Goal: Transaction & Acquisition: Obtain resource

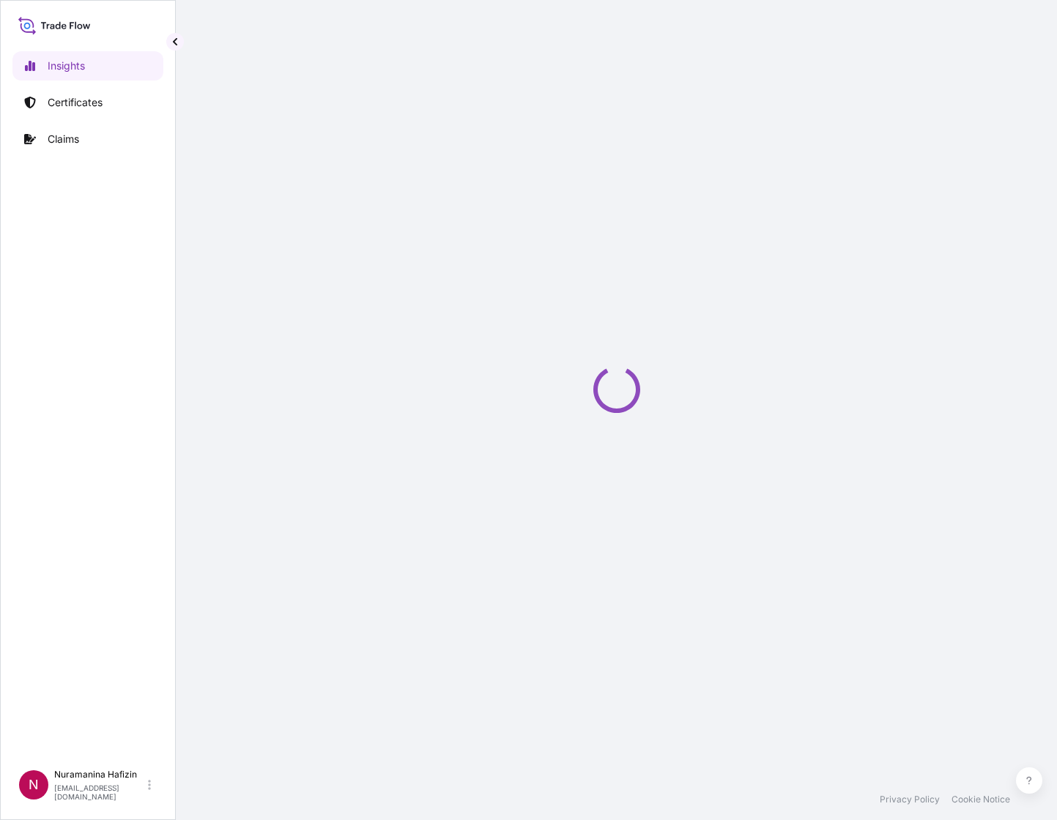
select select "2025"
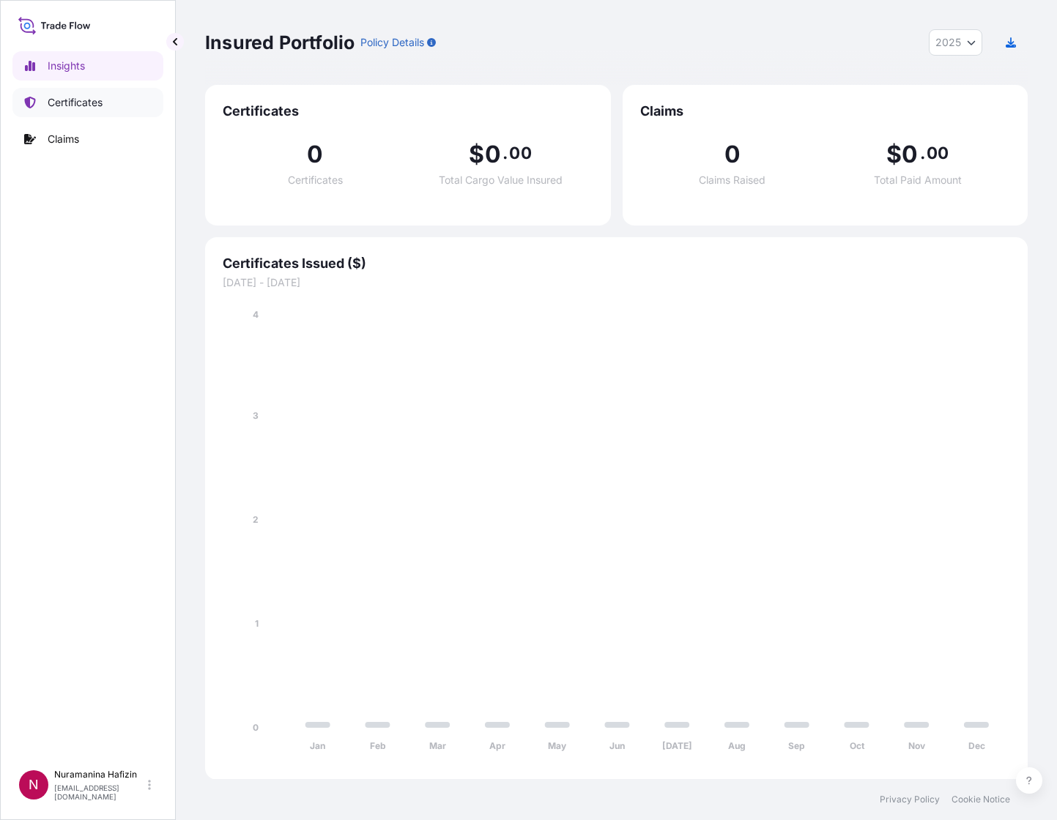
click at [84, 97] on p "Certificates" at bounding box center [75, 102] width 55 height 15
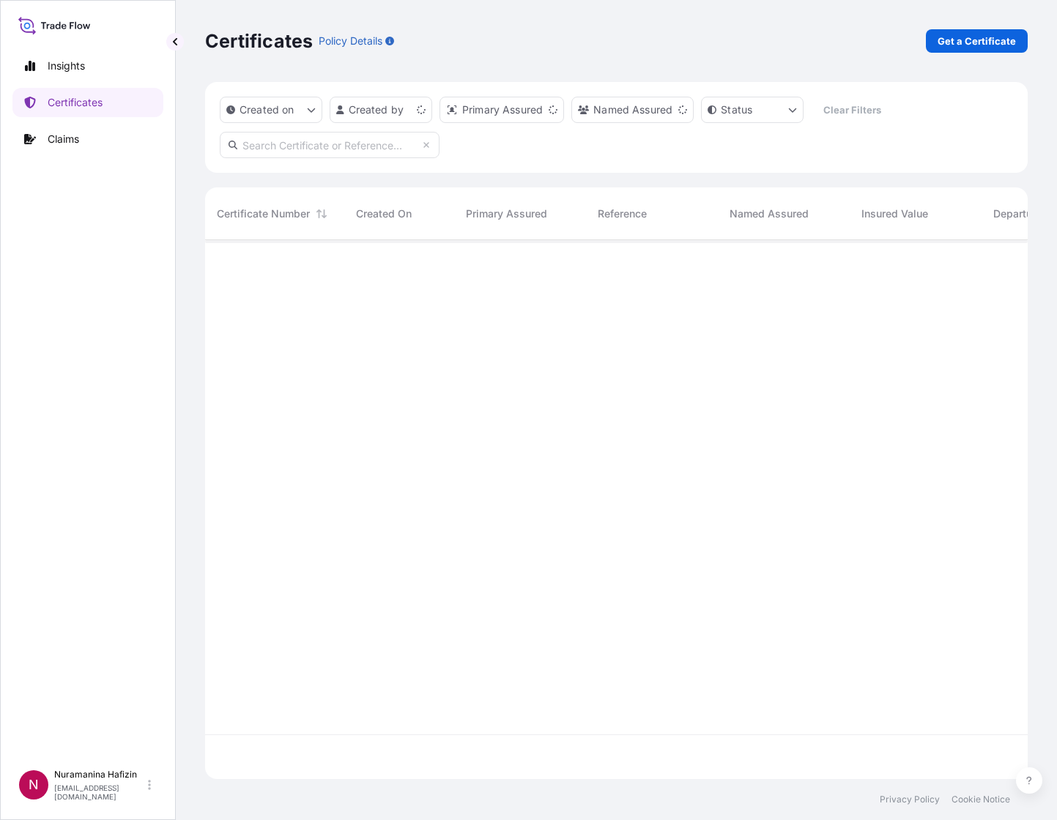
scroll to position [530, 805]
click at [982, 53] on div "Certificates Policy Details Get a Certificate" at bounding box center [616, 41] width 823 height 82
click at [979, 40] on p "Get a Certificate" at bounding box center [977, 41] width 78 height 15
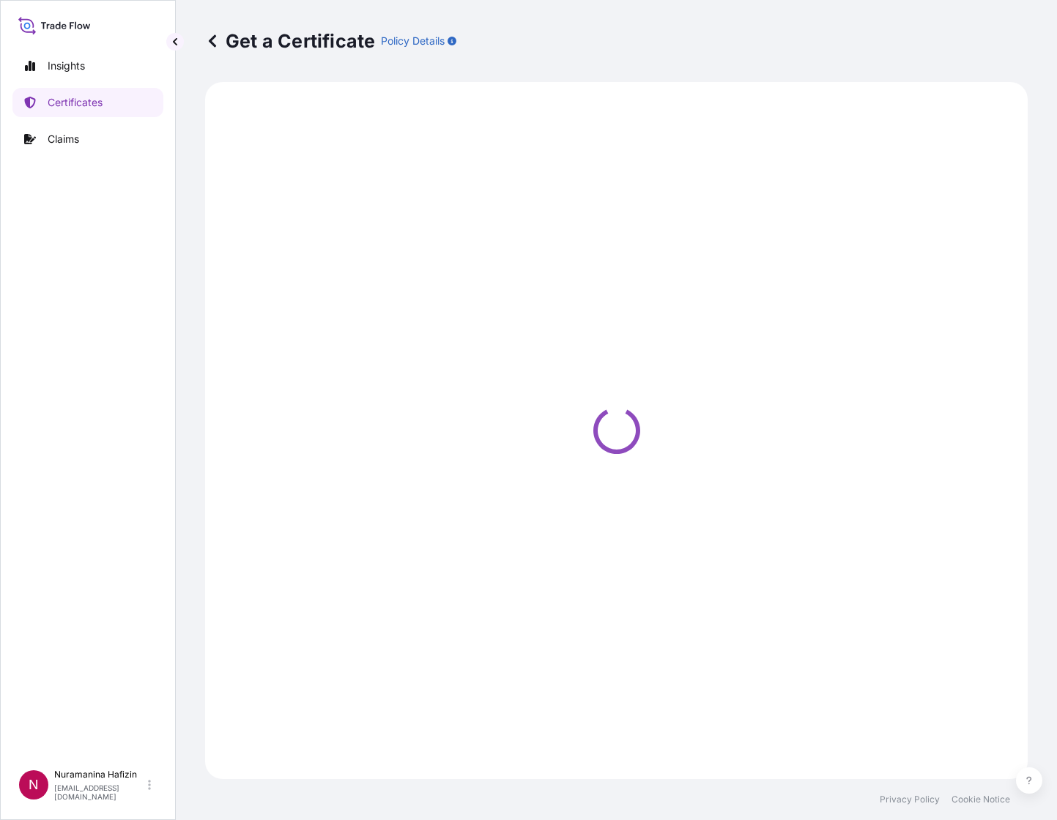
select select "Barge"
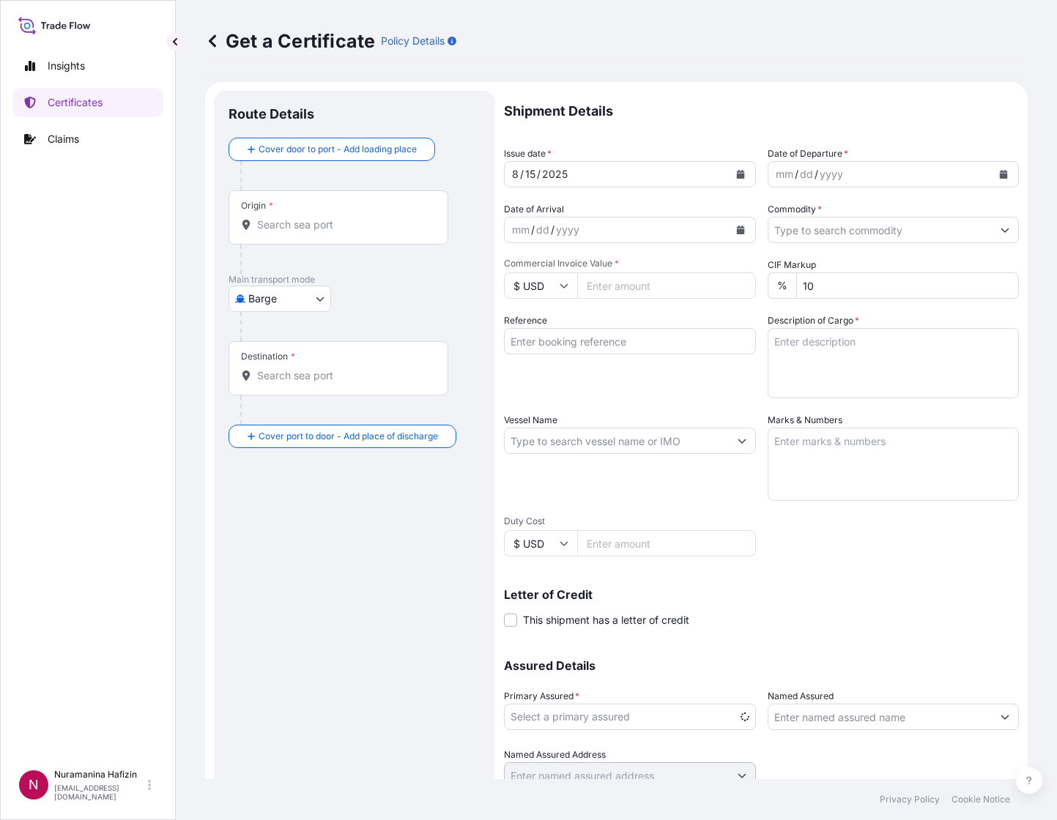
click at [846, 176] on div "mm / dd / yyyy" at bounding box center [880, 174] width 224 height 26
click at [1000, 178] on icon "Calendar" at bounding box center [1004, 174] width 8 height 9
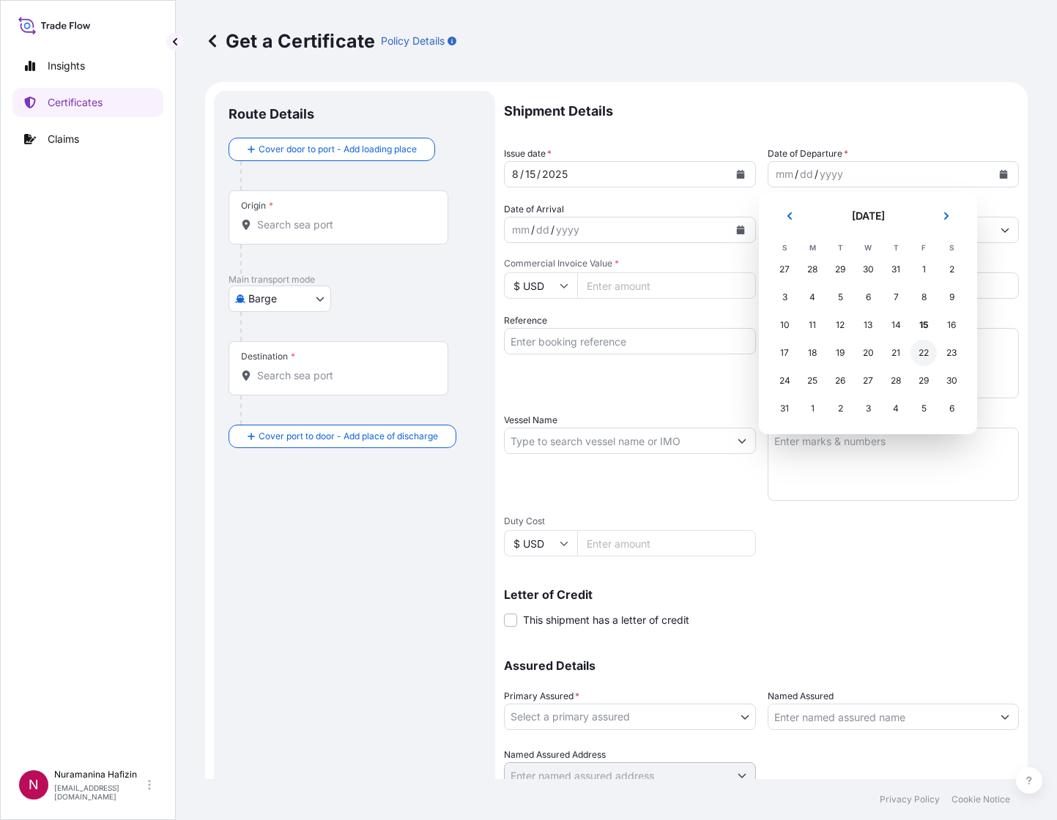
click at [948, 349] on div "23" at bounding box center [951, 353] width 26 height 26
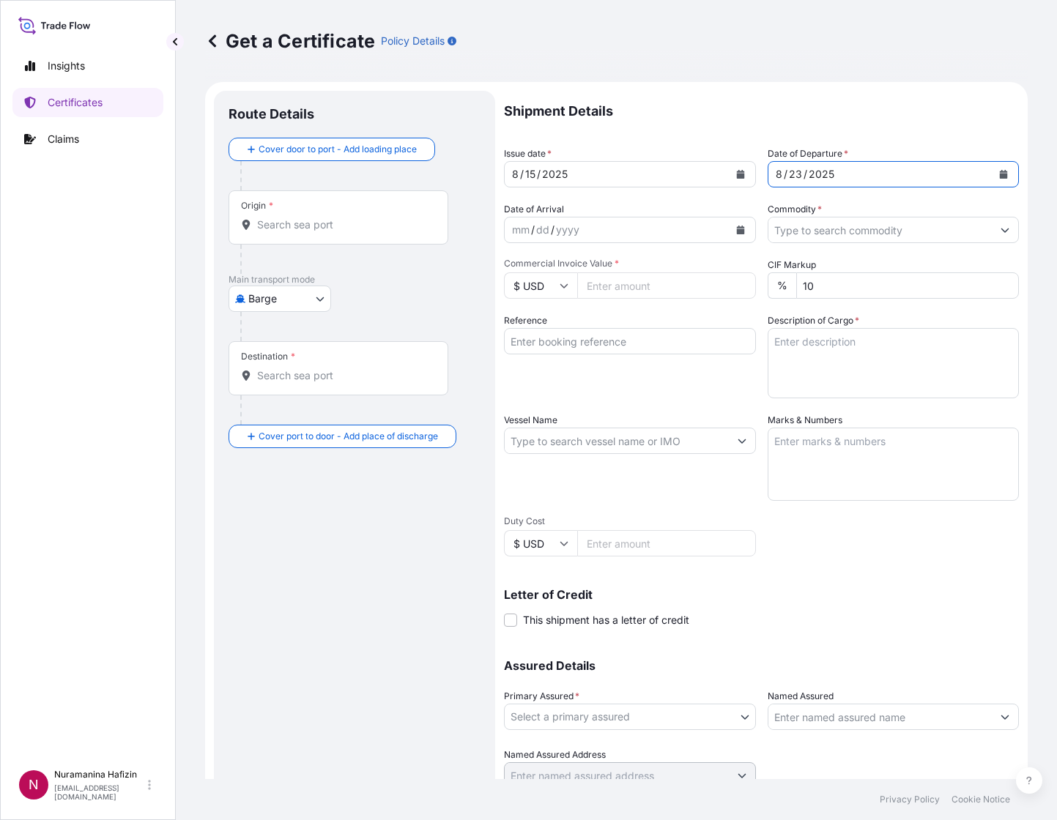
click at [853, 235] on input "Commodity *" at bounding box center [880, 230] width 224 height 26
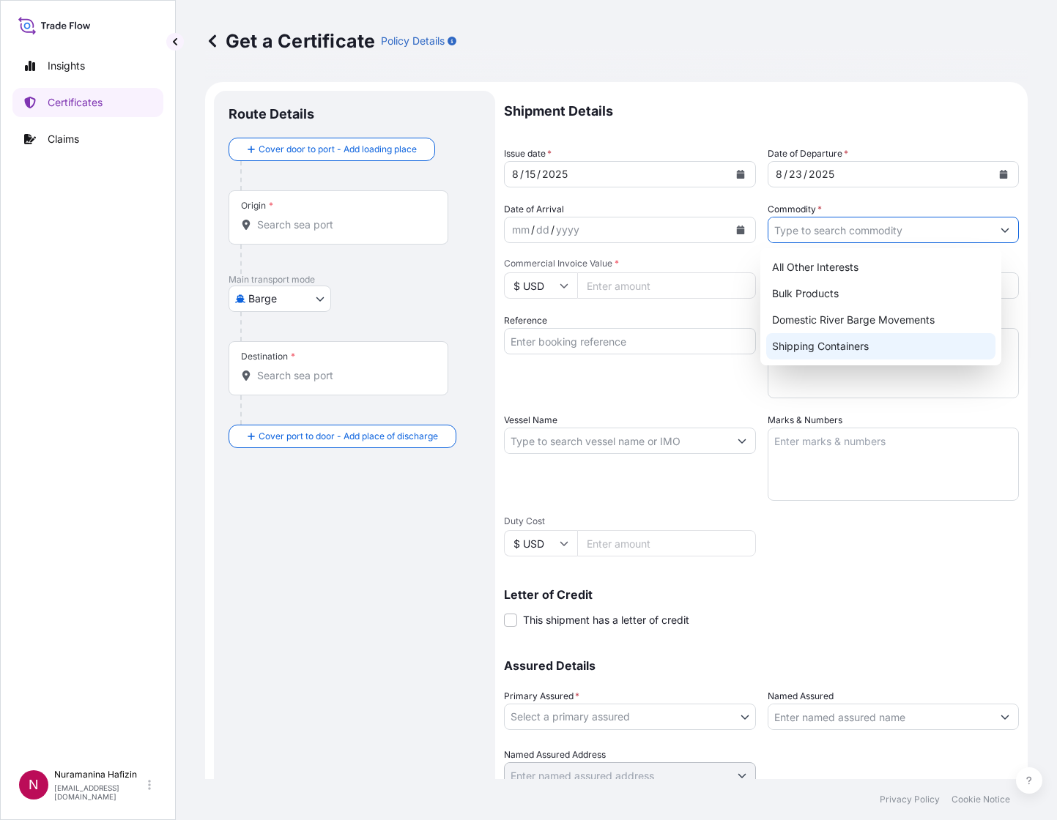
click at [814, 347] on div "Shipping Containers" at bounding box center [880, 346] width 229 height 26
type input "Shipping Containers"
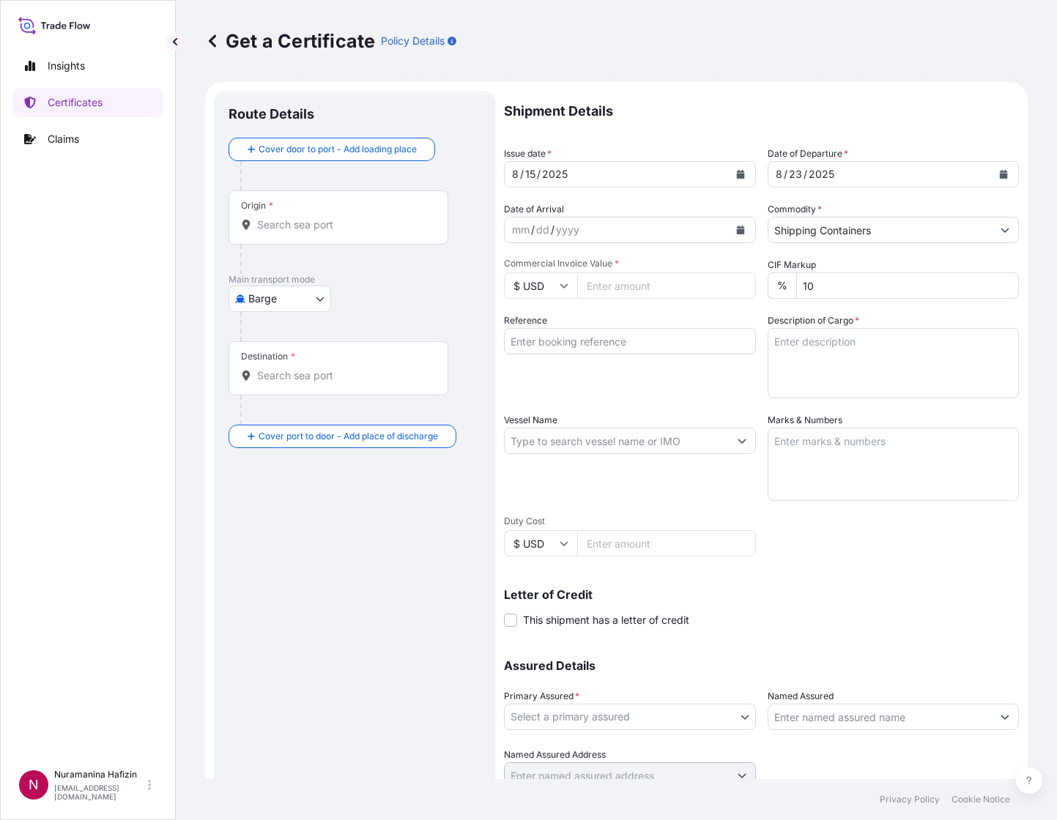
click at [560, 281] on icon at bounding box center [564, 285] width 9 height 9
click at [544, 371] on div "£ GBP" at bounding box center [541, 357] width 62 height 28
type input "£ GBP"
click at [650, 286] on input "Commercial Invoice Value *" at bounding box center [666, 285] width 179 height 26
paste input "16460.80"
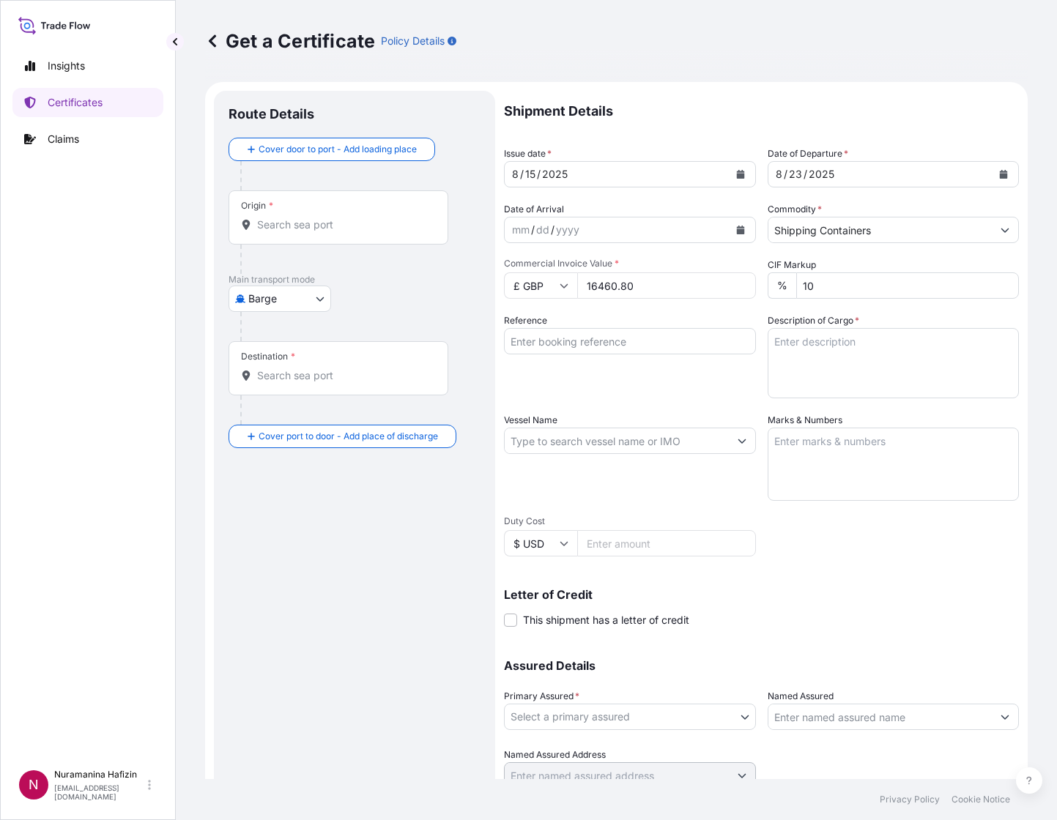
type input "16460.80"
click at [541, 352] on input "Reference" at bounding box center [630, 341] width 252 height 26
paste input "B000233370"
type input "B000233370"
click at [916, 344] on textarea "Description of Cargo *" at bounding box center [894, 363] width 252 height 70
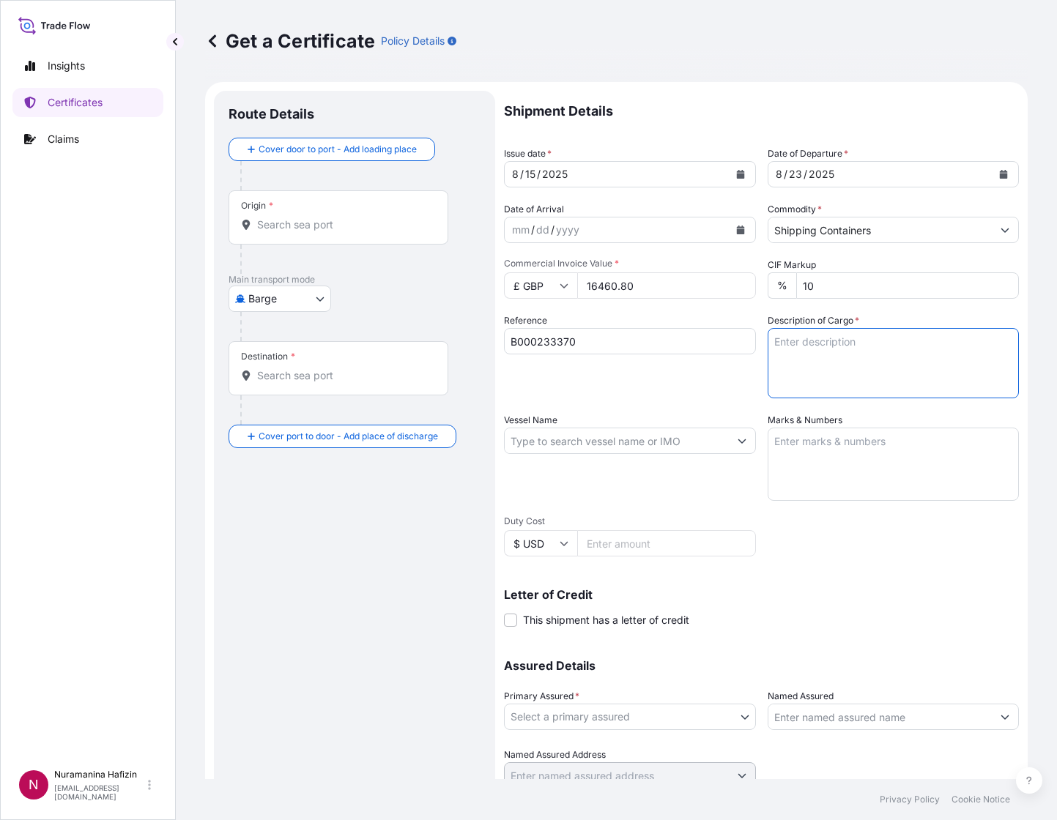
paste textarea "B000233370"
type textarea "B000233370"
paste textarea "128"
click at [842, 341] on textarea "128" at bounding box center [894, 363] width 252 height 70
paste textarea "PAILS LOADED ONTO 8 PALLETS LOADED INTO 1 LCL IRCOSPERSE(TM) AP2338"
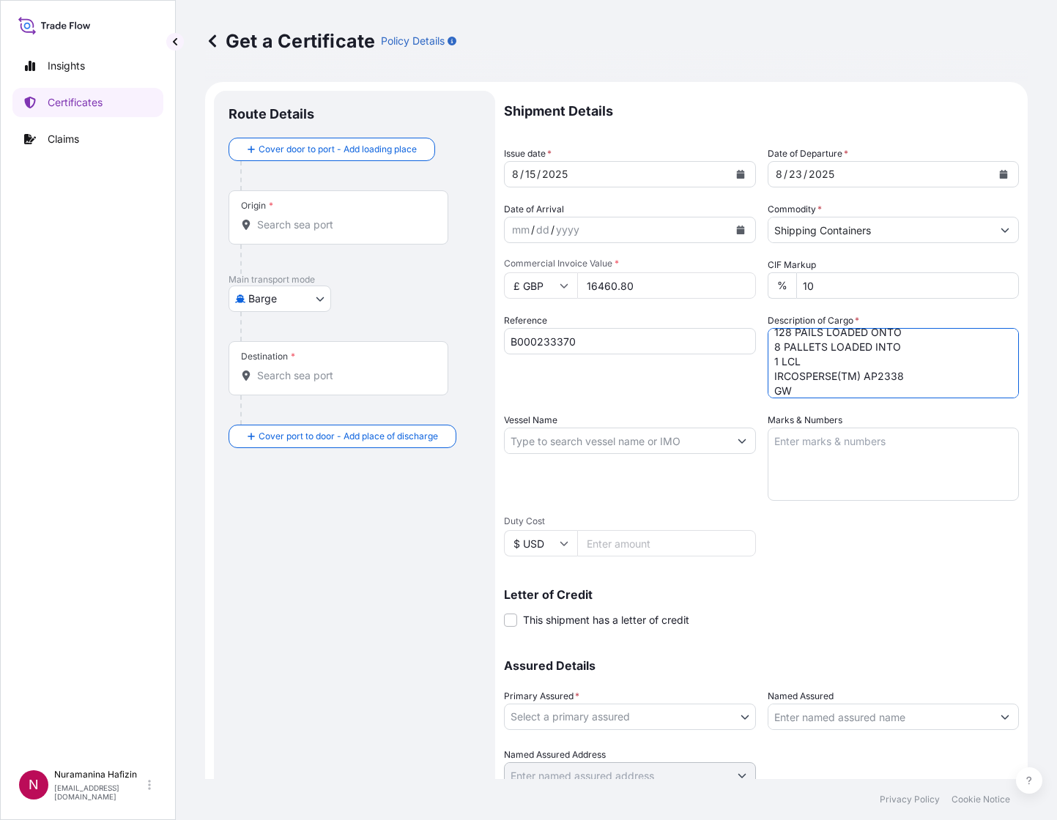
scroll to position [24, 0]
click at [815, 378] on textarea "128 PAILS LOADED ONTO 8 PALLETS LOADED INTO 1 LCL IRCOSPERSE(TM) AP2338 GW NW" at bounding box center [894, 363] width 252 height 70
paste textarea "3,179.2000"
click at [824, 392] on textarea "128 PAILS LOADED ONTO 8 PALLETS LOADED INTO 1 LCL IRCOSPERSE(TM) AP2338 GW 3,17…" at bounding box center [894, 363] width 252 height 70
paste textarea "2,560.0000"
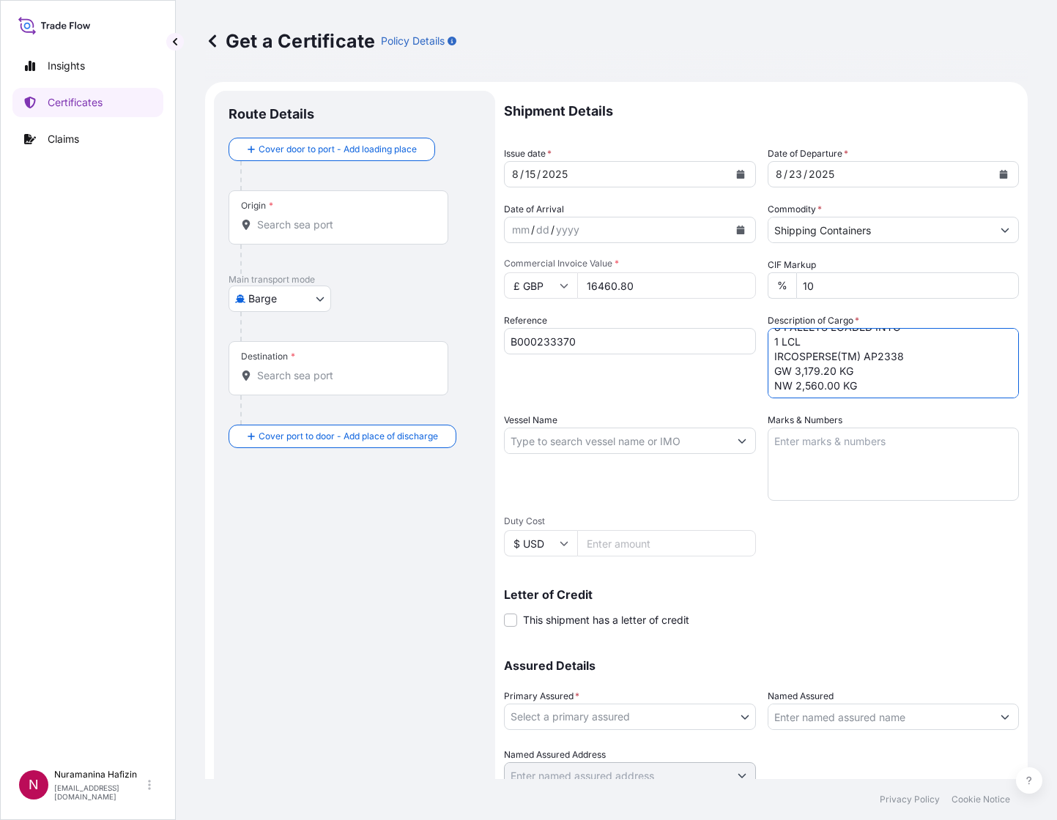
scroll to position [31, 0]
type textarea "128 PAILS LOADED ONTO 8 PALLETS LOADED INTO 1 LCL IRCOSPERSE(TM) AP2338 GW 3,17…"
click at [563, 438] on input "Vessel Name" at bounding box center [617, 441] width 224 height 26
paste input "2,560.0000"
type input "2,560.0000"
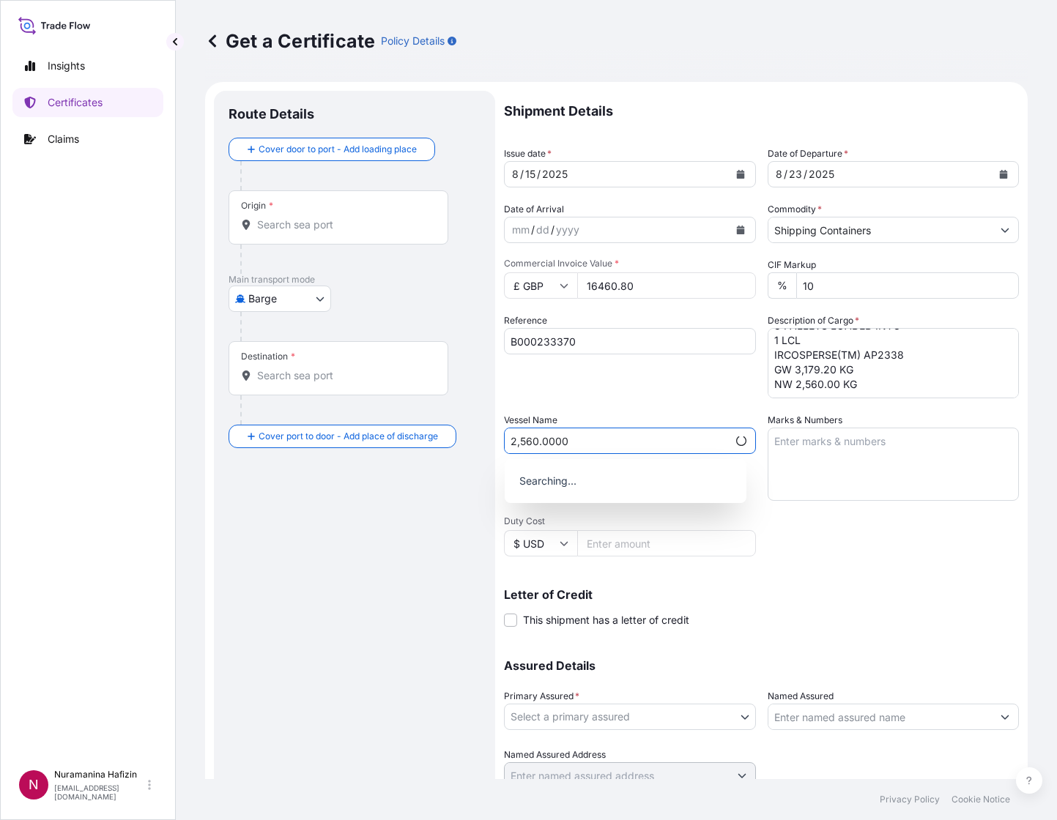
drag, startPoint x: 626, startPoint y: 445, endPoint x: 311, endPoint y: 404, distance: 318.3
click at [311, 404] on form "Route Details Cover door to port - Add loading place Place of loading Road / In…" at bounding box center [616, 460] width 823 height 757
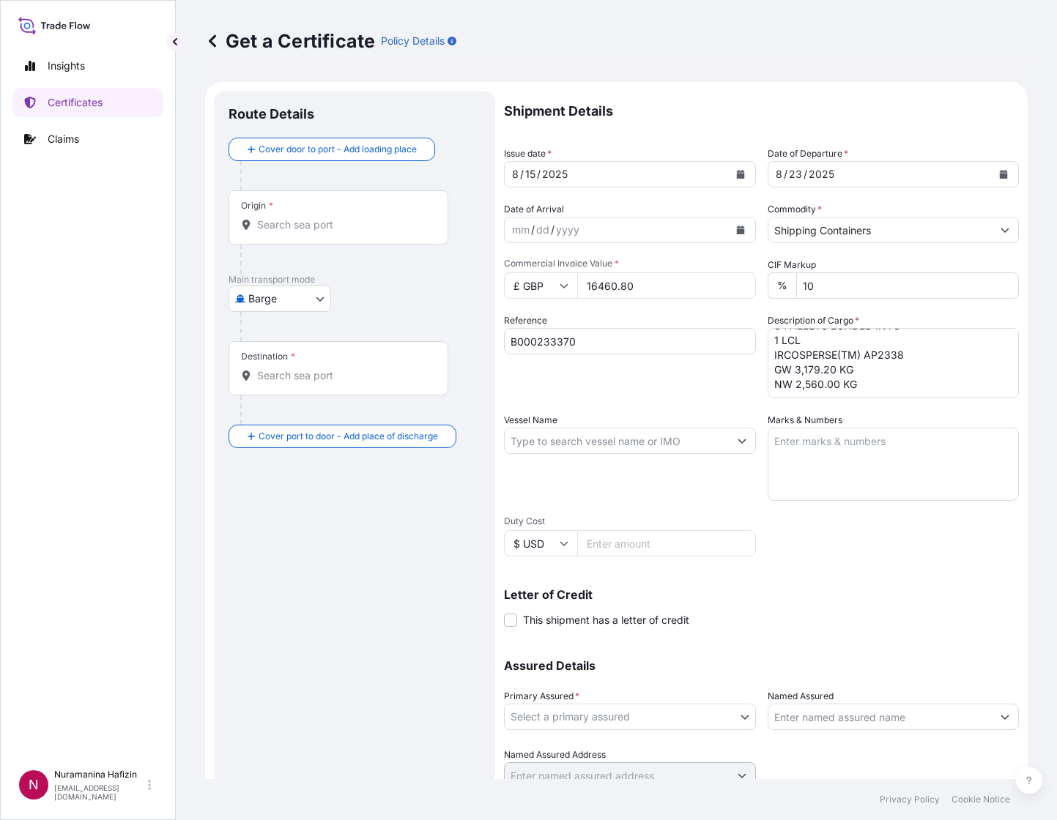
click at [569, 434] on input "Vessel Name" at bounding box center [617, 441] width 224 height 26
paste input "VANCOUVER EXPRESS"
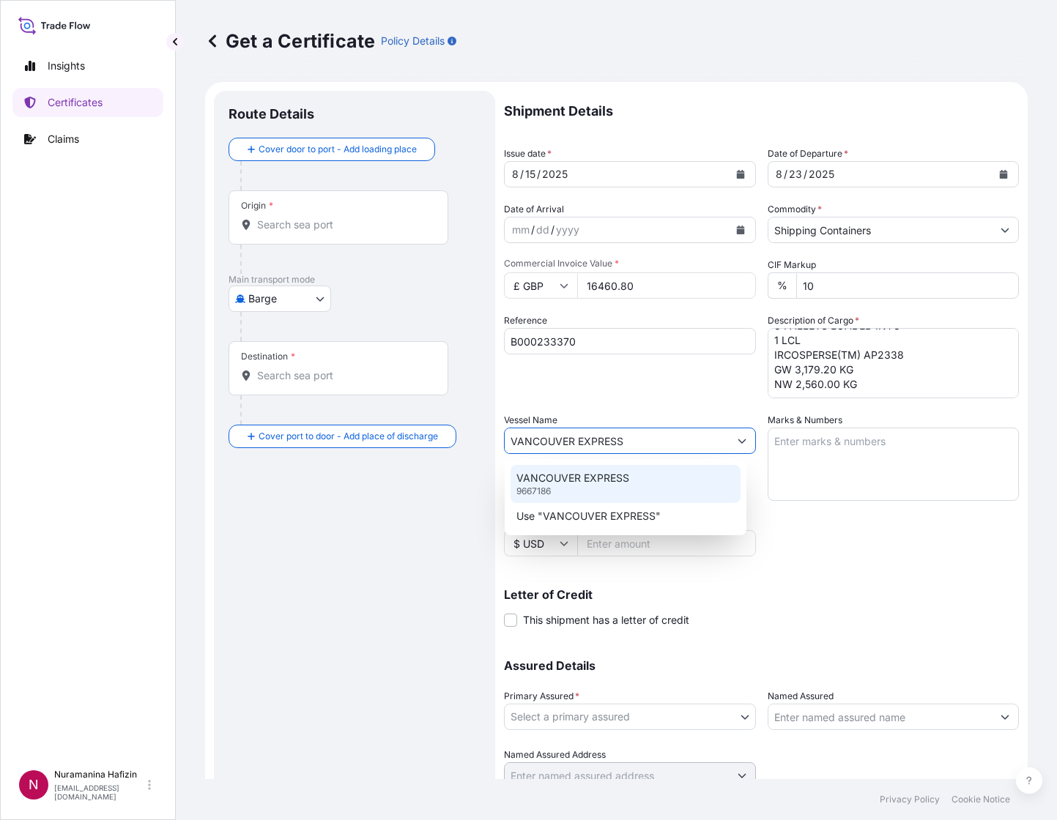
click at [605, 479] on p "VANCOUVER EXPRESS" at bounding box center [572, 478] width 113 height 15
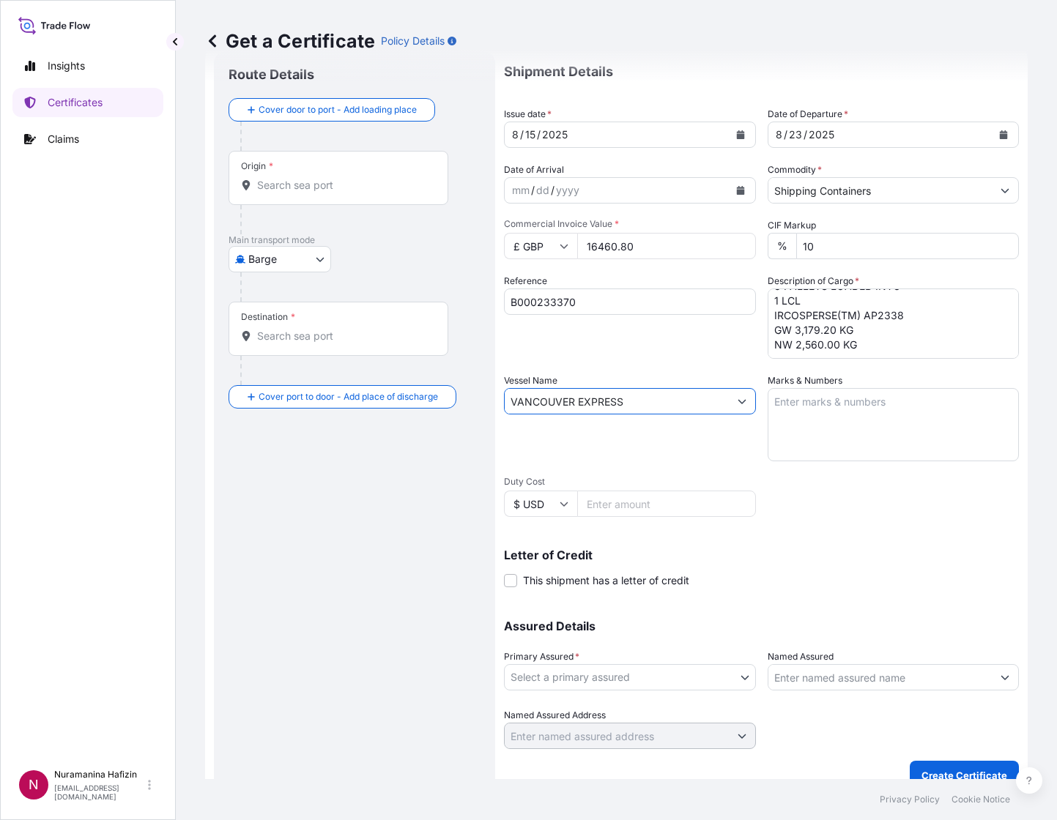
scroll to position [58, 0]
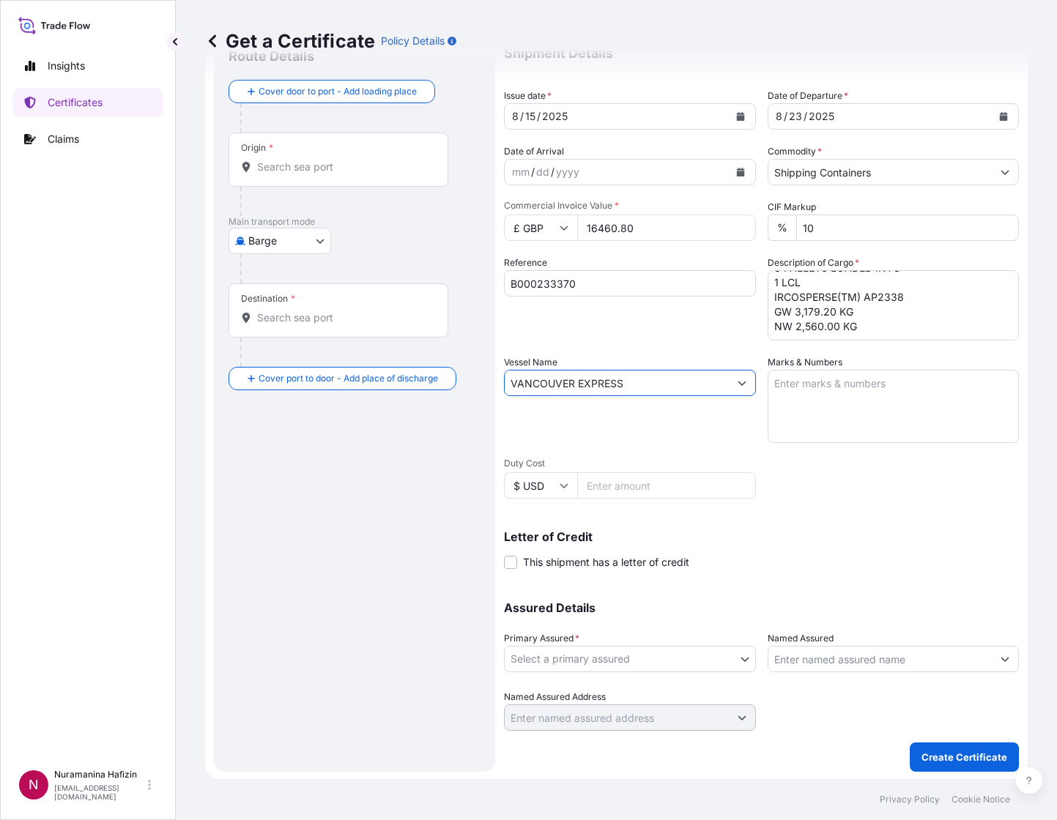
type input "VANCOUVER EXPRESS"
click at [672, 658] on body "1 option available. 0 options available. 0 options available. 1 option availabl…" at bounding box center [528, 410] width 1057 height 820
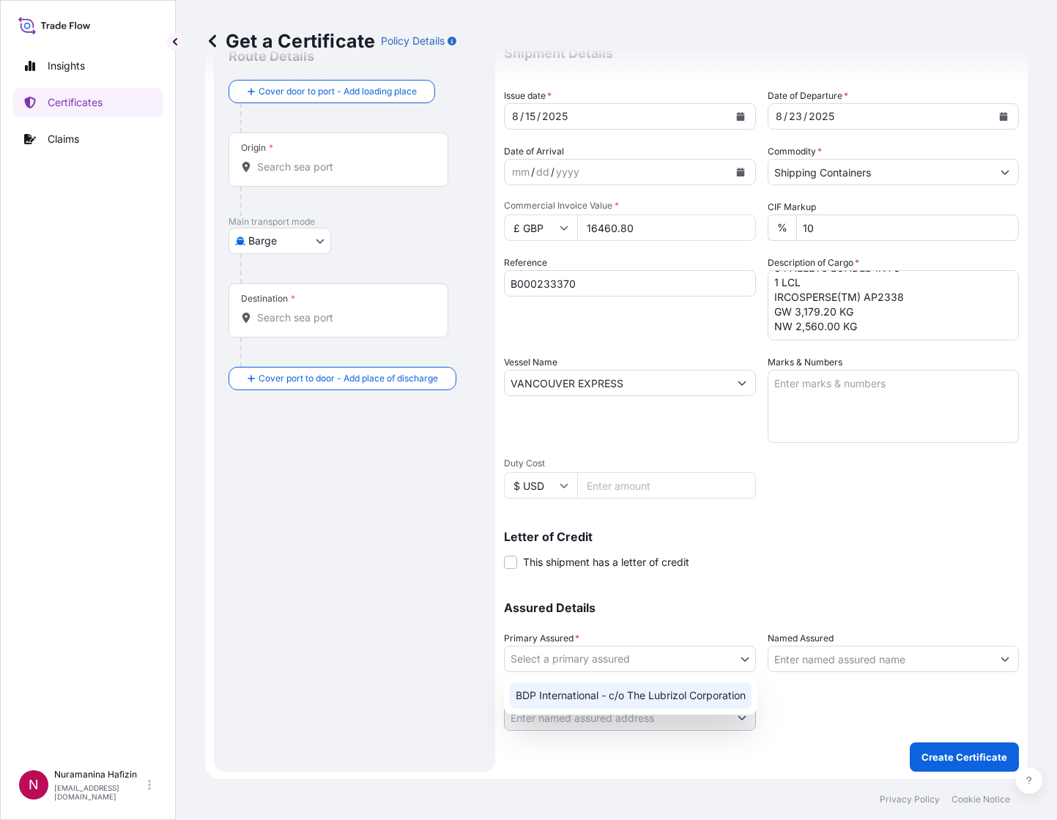
click at [664, 695] on div "BDP International - c/o The Lubrizol Corporation" at bounding box center [631, 696] width 242 height 26
select select "31972"
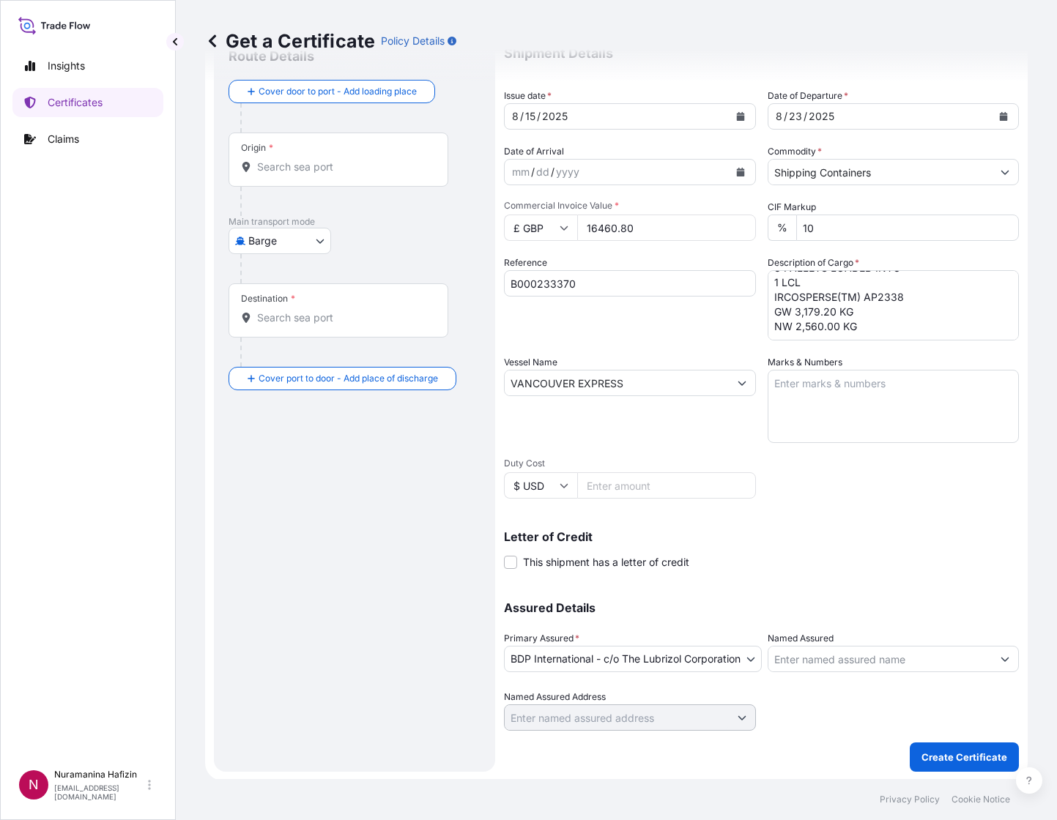
click at [911, 660] on input "Named Assured" at bounding box center [880, 659] width 224 height 26
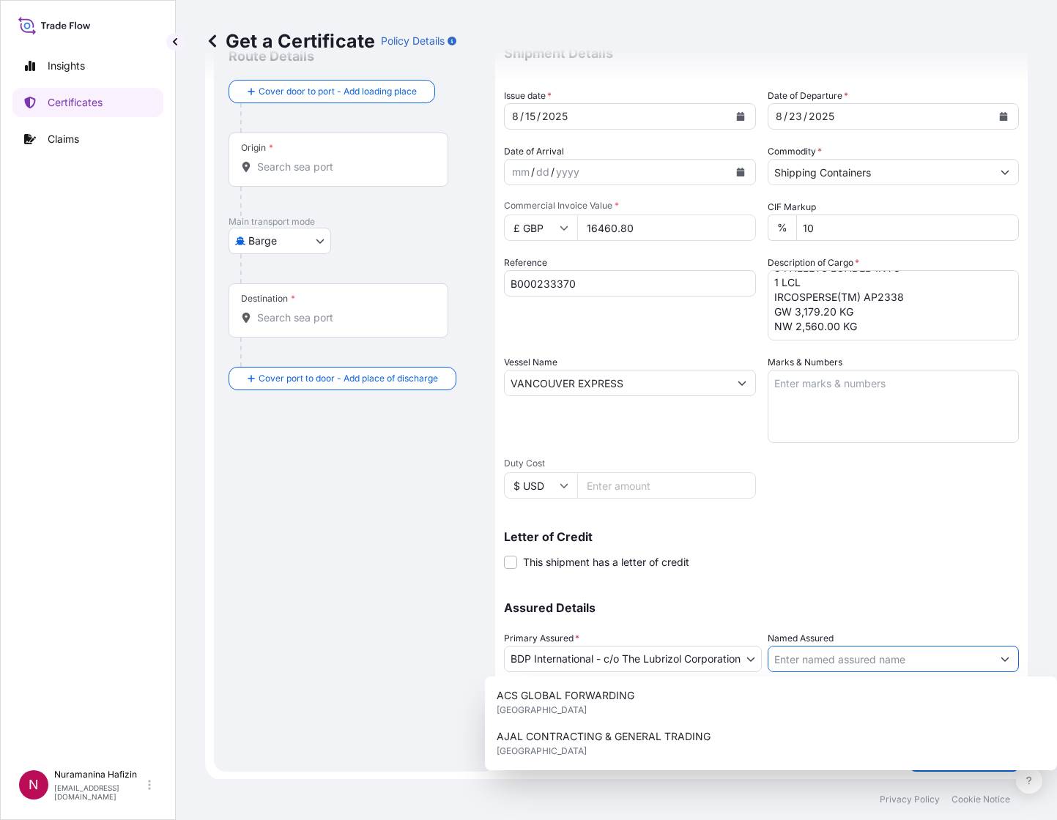
paste input "TOYO INK INDIA PRIVATE LIMITED"
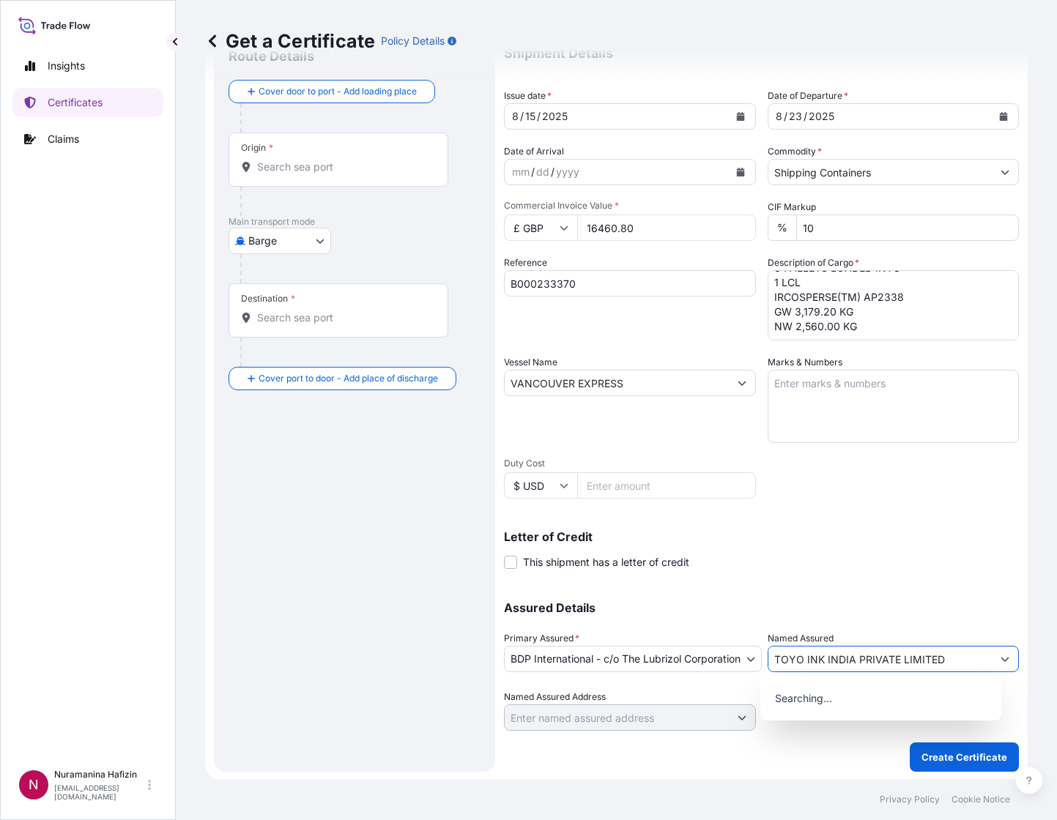
type input "TOYO INK INDIA PRIVATE LIMITED"
click at [302, 242] on body "15 options available. 0 options available. Insights Certificates Claims N Nuram…" at bounding box center [528, 410] width 1057 height 820
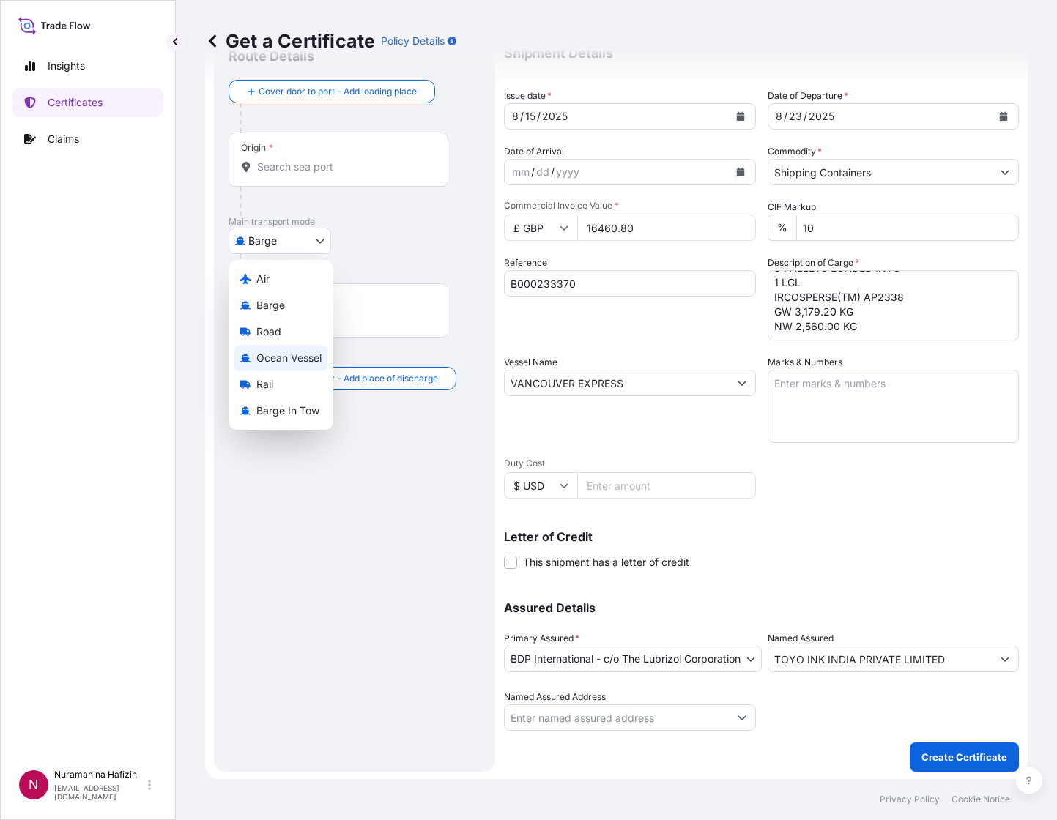
click at [284, 352] on span "Ocean Vessel" at bounding box center [288, 358] width 65 height 15
select select "Ocean Vessel"
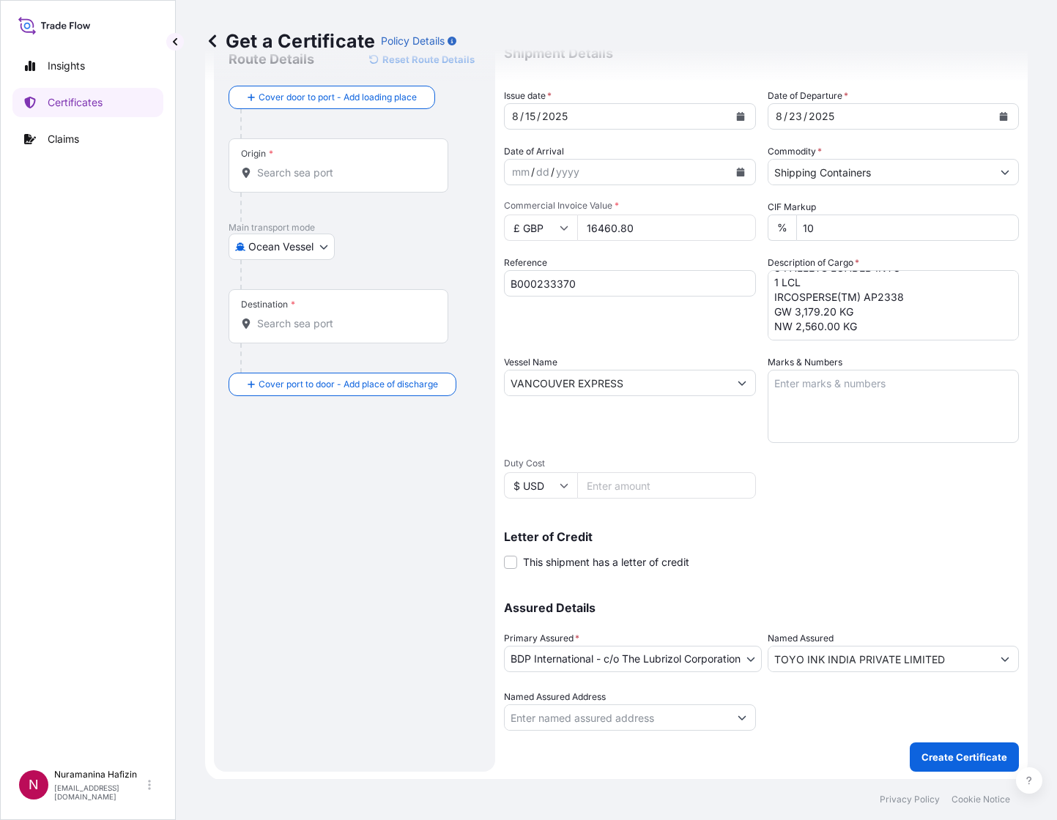
click at [328, 166] on input "Origin *" at bounding box center [343, 173] width 173 height 15
paste input "HUDDERSFIELD"
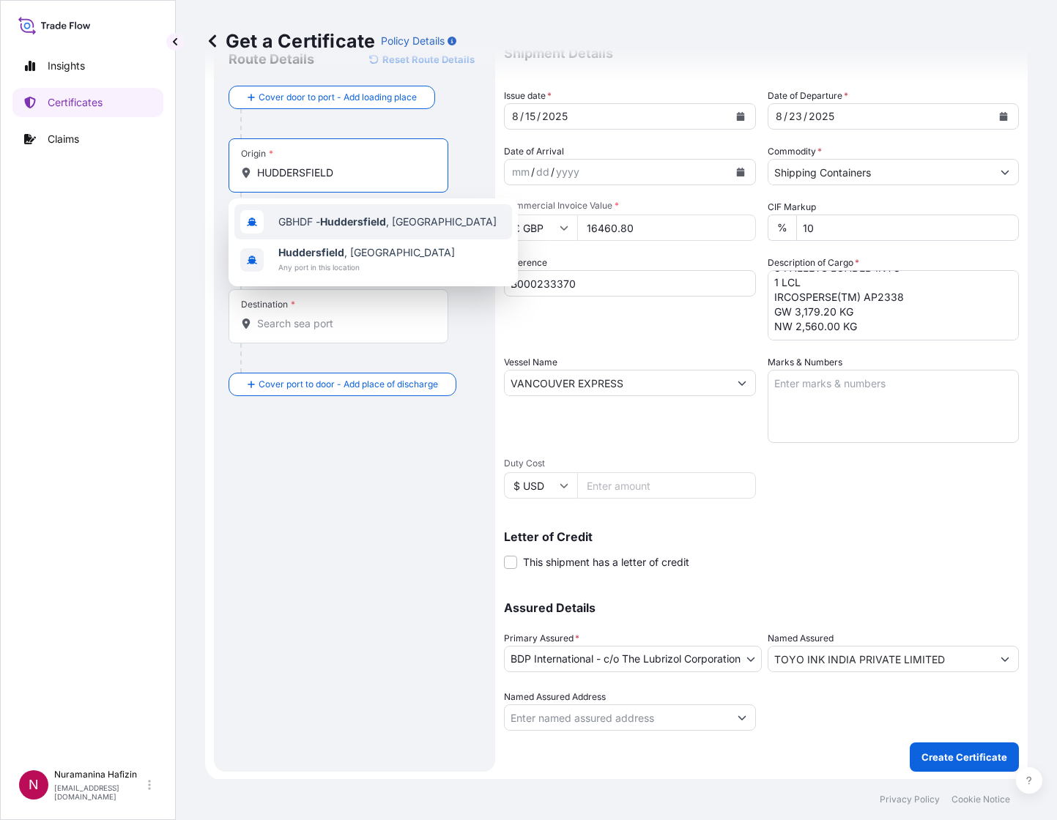
click at [316, 207] on div "GBHDF - [GEOGRAPHIC_DATA] , [GEOGRAPHIC_DATA]" at bounding box center [373, 221] width 278 height 35
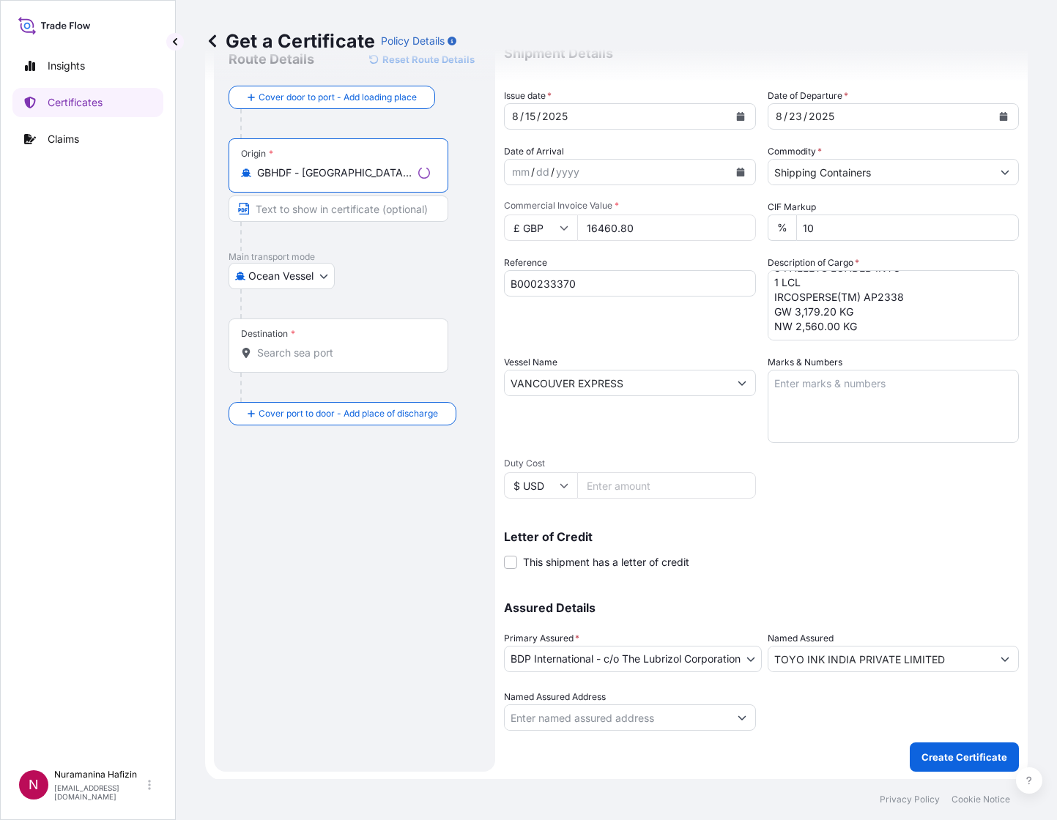
type input "GBHDF - [GEOGRAPHIC_DATA], [GEOGRAPHIC_DATA]"
click at [319, 365] on div "Destination *" at bounding box center [339, 346] width 220 height 54
click at [319, 360] on input "Destination *" at bounding box center [343, 353] width 173 height 15
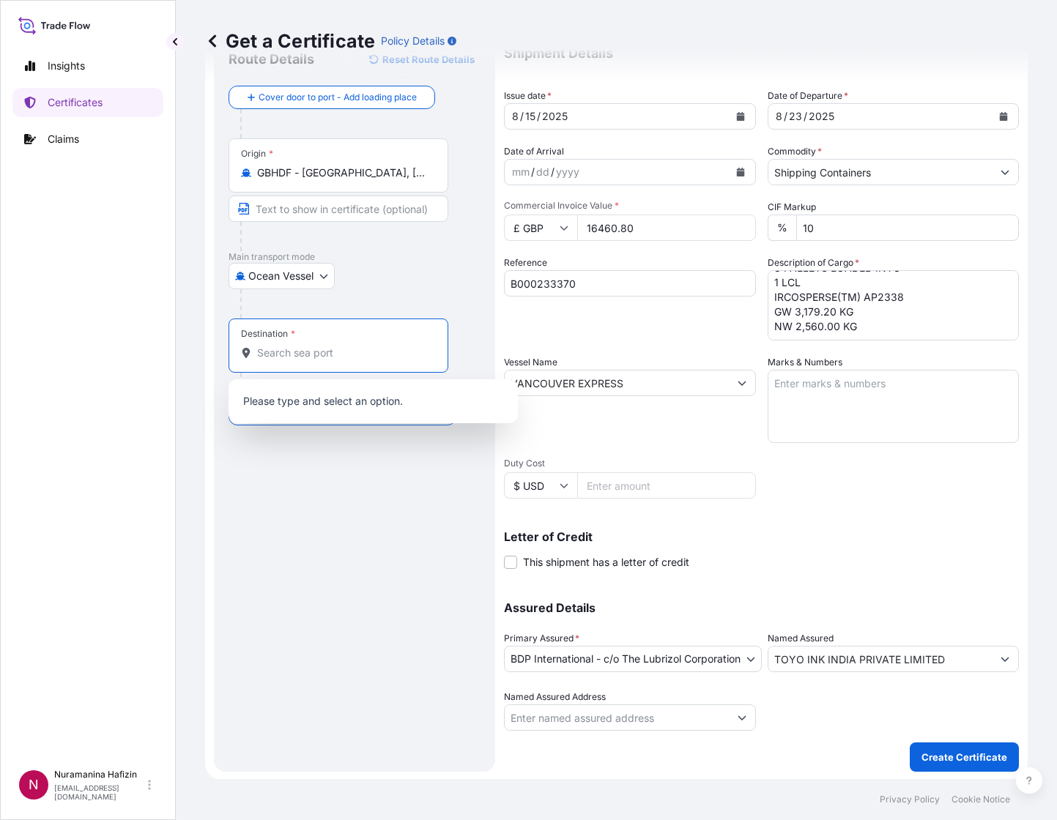
paste input "NHAVA SHEVA, [GEOGRAPHIC_DATA]"
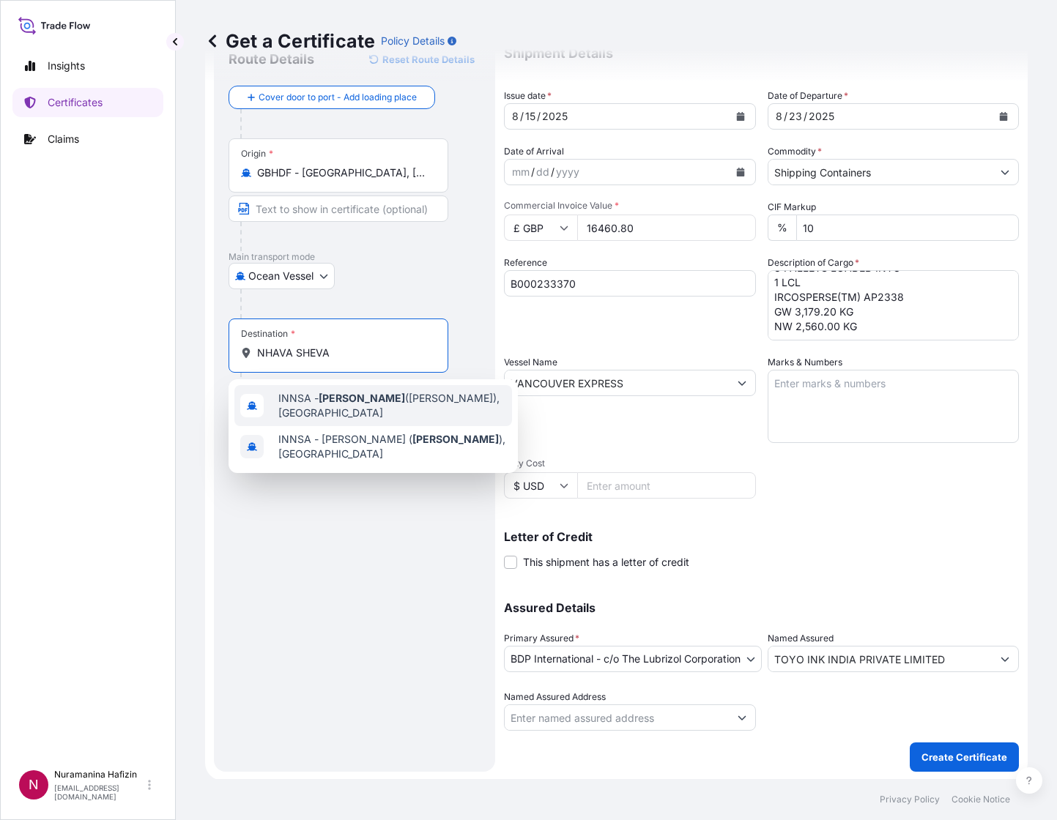
click at [319, 407] on span "INNSA - [GEOGRAPHIC_DATA] ([PERSON_NAME]), [GEOGRAPHIC_DATA]" at bounding box center [392, 405] width 228 height 29
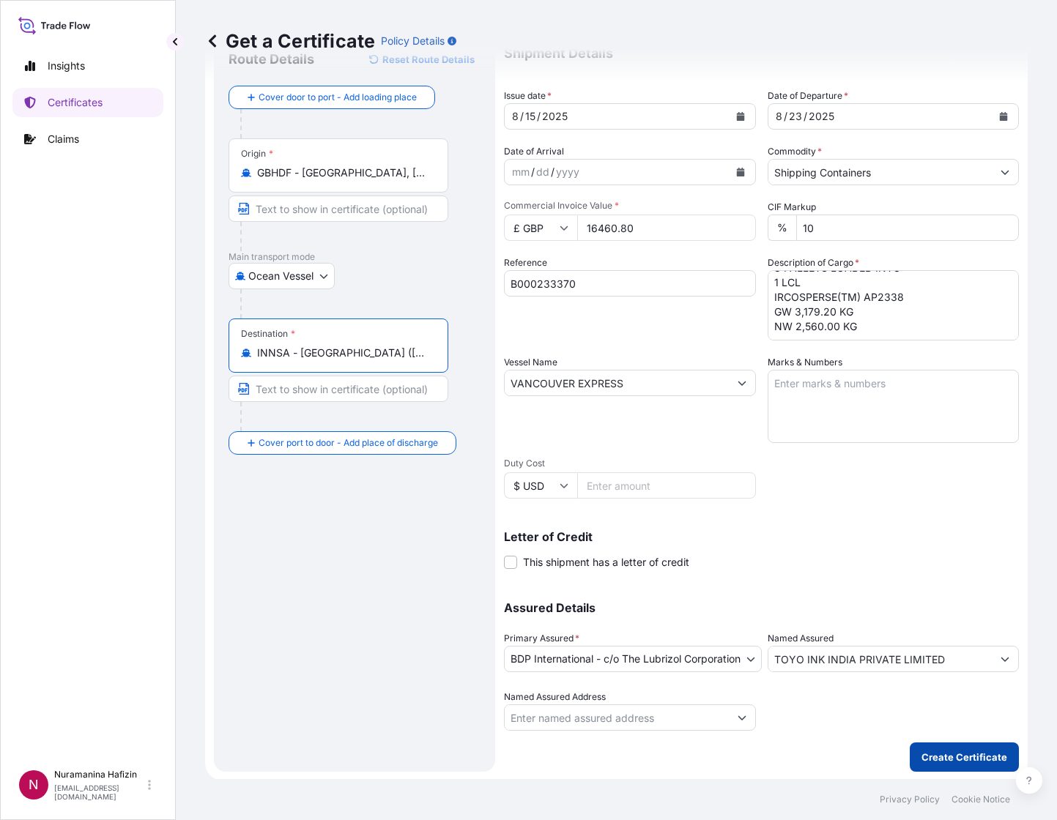
type input "INNSA - [GEOGRAPHIC_DATA] ([PERSON_NAME]), [GEOGRAPHIC_DATA]"
click at [946, 754] on p "Create Certificate" at bounding box center [964, 757] width 86 height 15
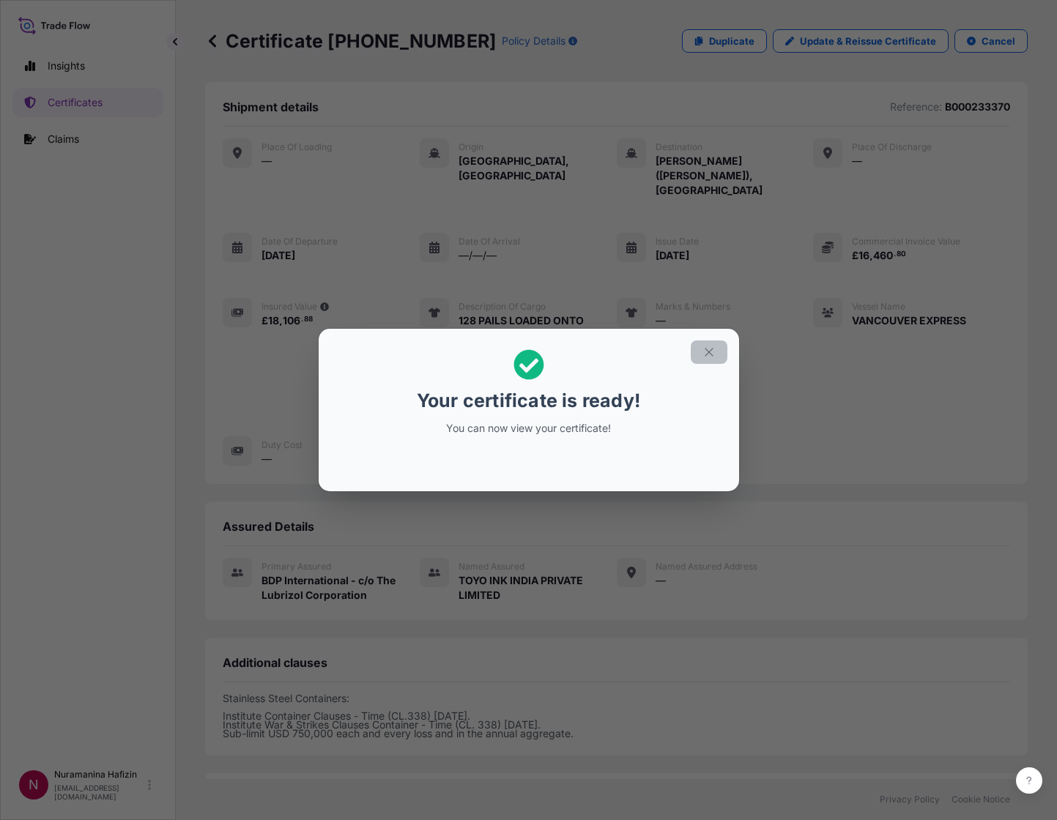
click at [704, 349] on icon "button" at bounding box center [708, 352] width 13 height 13
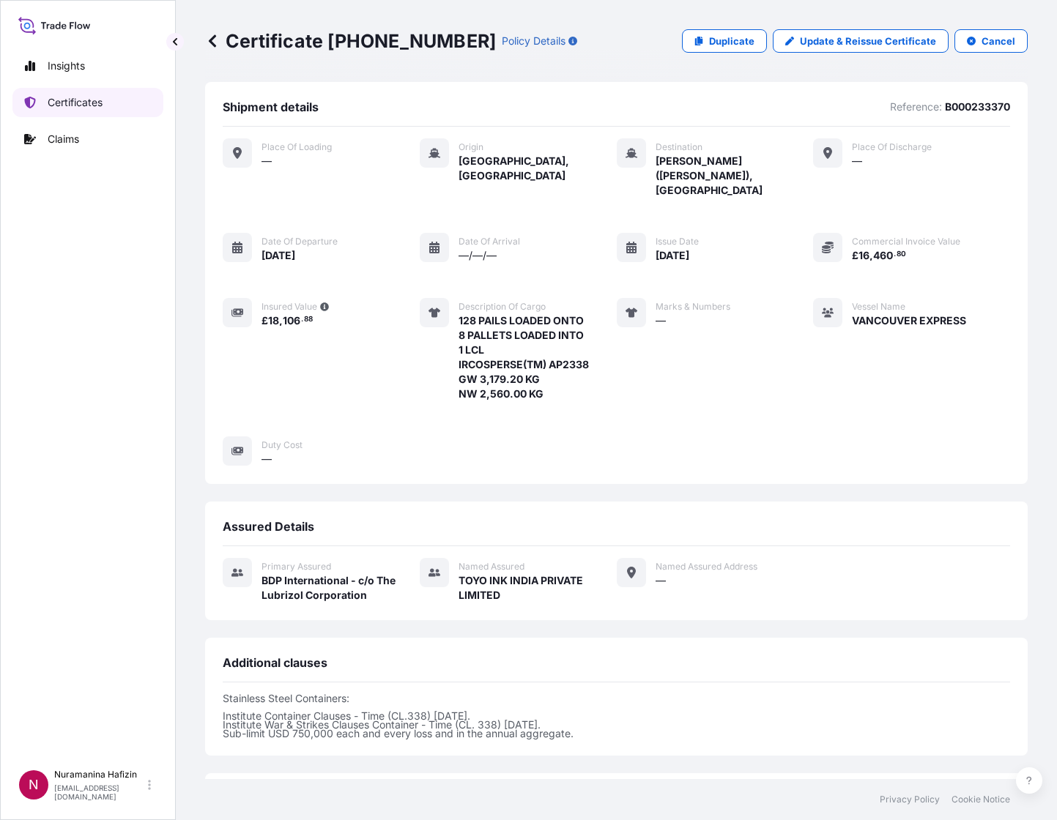
click at [84, 97] on p "Certificates" at bounding box center [75, 102] width 55 height 15
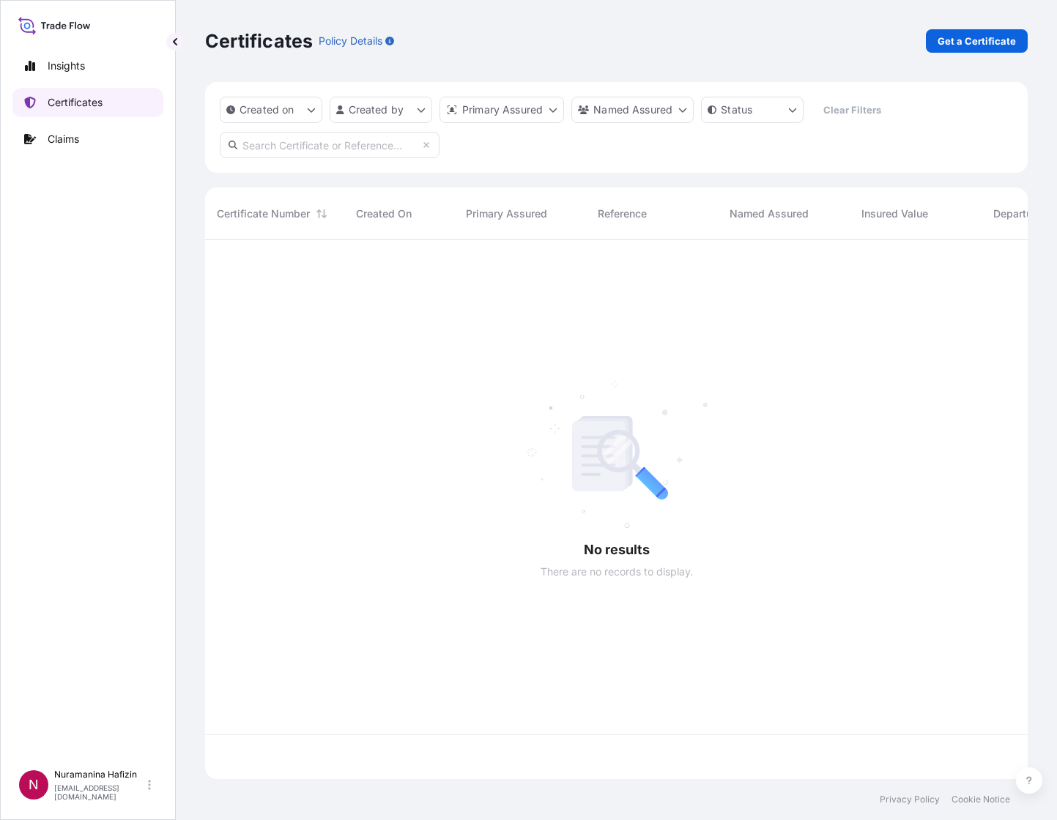
scroll to position [530, 805]
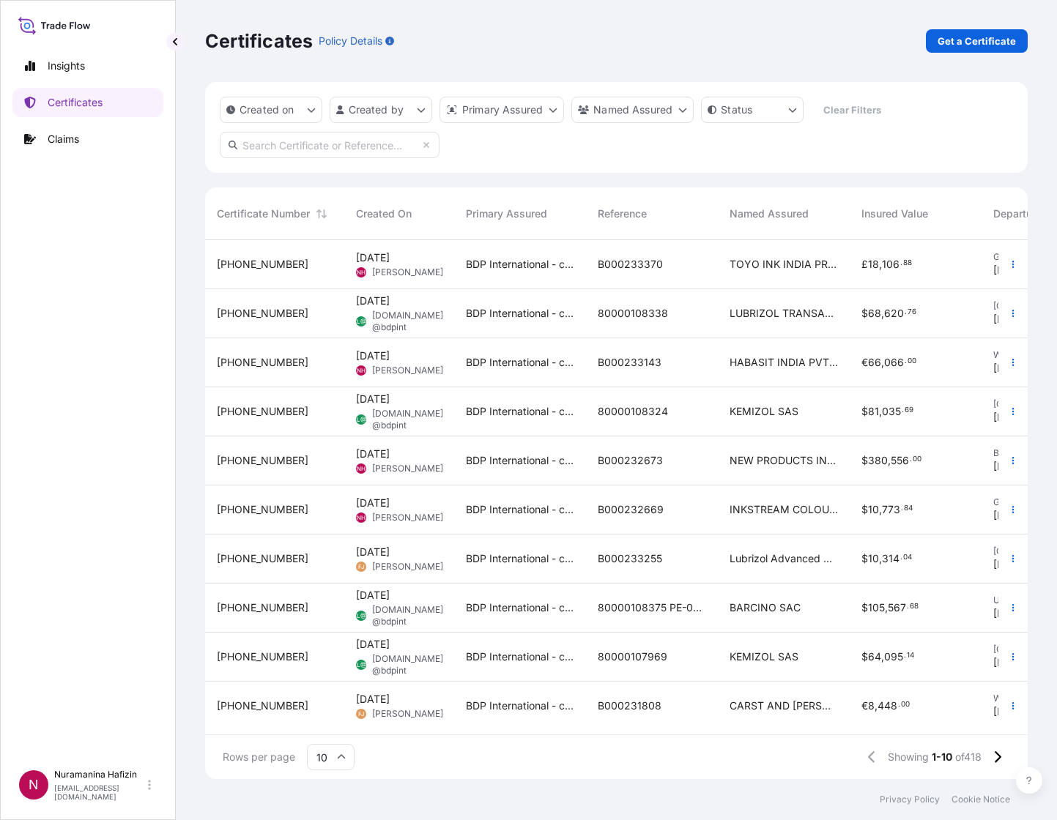
click at [381, 152] on input "text" at bounding box center [330, 145] width 220 height 26
paste input "B000233370"
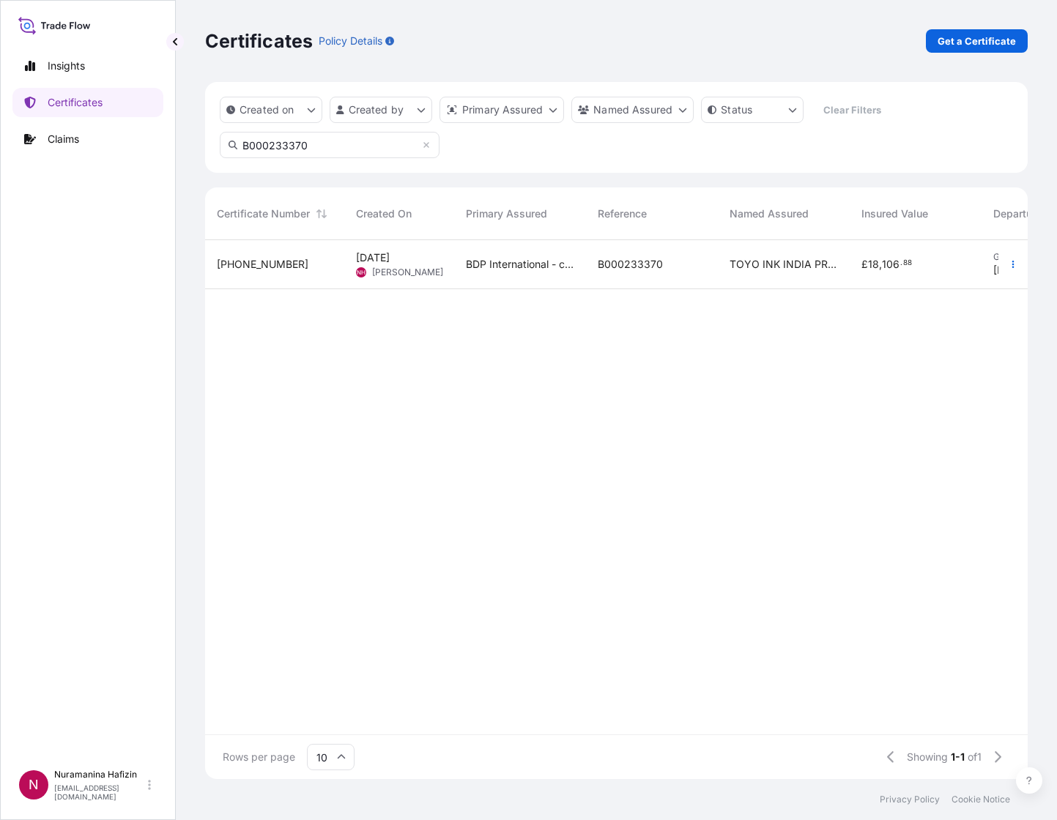
type input "B000233370"
click at [1006, 253] on button "button" at bounding box center [1012, 264] width 23 height 23
click at [1009, 255] on button "button" at bounding box center [1012, 264] width 23 height 23
click at [919, 322] on p "Download certificate" at bounding box center [942, 320] width 99 height 15
